Goal: Find specific page/section: Find specific page/section

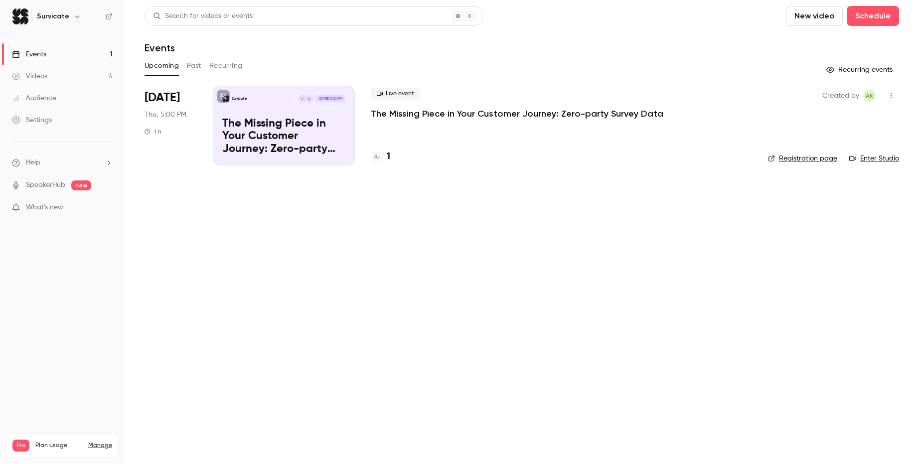
click at [279, 148] on p "The Missing Piece in Your Customer Journey: Zero-party Survey Data" at bounding box center [283, 137] width 123 height 38
